Goal: Use online tool/utility: Utilize a website feature to perform a specific function

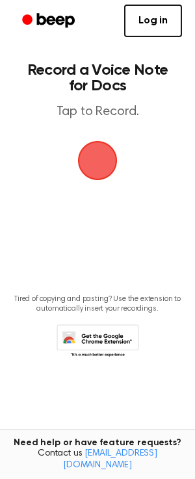
click at [96, 152] on span "button" at bounding box center [97, 160] width 36 height 36
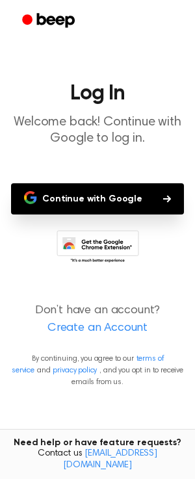
click at [107, 196] on button "Continue with Google" at bounding box center [97, 198] width 173 height 31
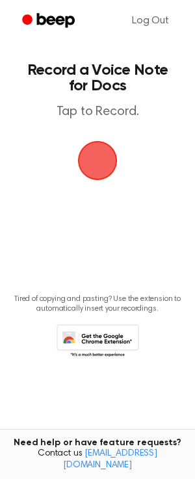
click at [103, 157] on span "button" at bounding box center [97, 160] width 36 height 36
click at [105, 156] on span "button" at bounding box center [97, 160] width 36 height 36
click at [105, 156] on span "button" at bounding box center [97, 160] width 55 height 55
click at [100, 179] on span "button" at bounding box center [97, 160] width 36 height 36
click at [91, 159] on span "button" at bounding box center [97, 160] width 36 height 36
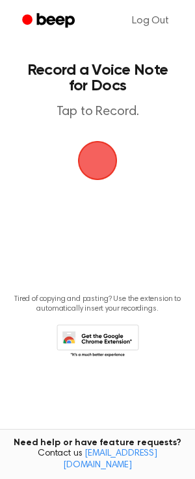
click at [90, 118] on p "Tap to Record." at bounding box center [97, 112] width 148 height 16
click at [90, 158] on span "button" at bounding box center [97, 160] width 36 height 36
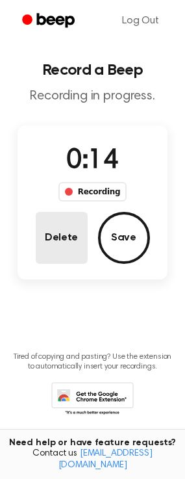
click at [75, 241] on button "Delete" at bounding box center [62, 238] width 52 height 52
